Goal: Navigation & Orientation: Understand site structure

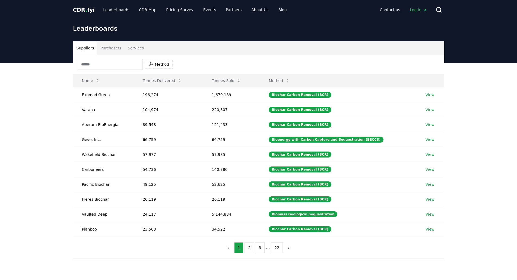
click at [106, 11] on link "Leaderboards" at bounding box center [116, 10] width 35 height 10
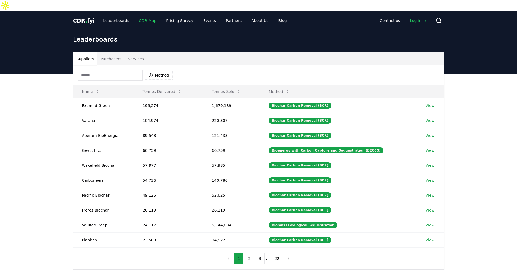
click at [150, 16] on link "CDR Map" at bounding box center [148, 21] width 26 height 10
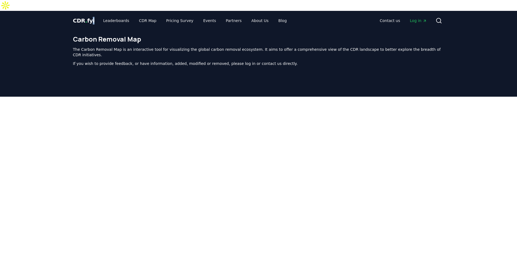
click at [91, 16] on div "CDR . fyi Leaderboards CDR Map Pricing Survey Events Partners About Us Blog" at bounding box center [182, 21] width 218 height 10
click at [82, 17] on span "CDR . fyi" at bounding box center [84, 20] width 22 height 7
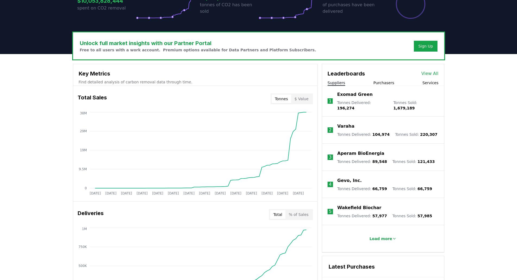
scroll to position [147, 0]
click at [304, 94] on button "$ Value" at bounding box center [301, 98] width 21 height 9
